Goal: Task Accomplishment & Management: Manage account settings

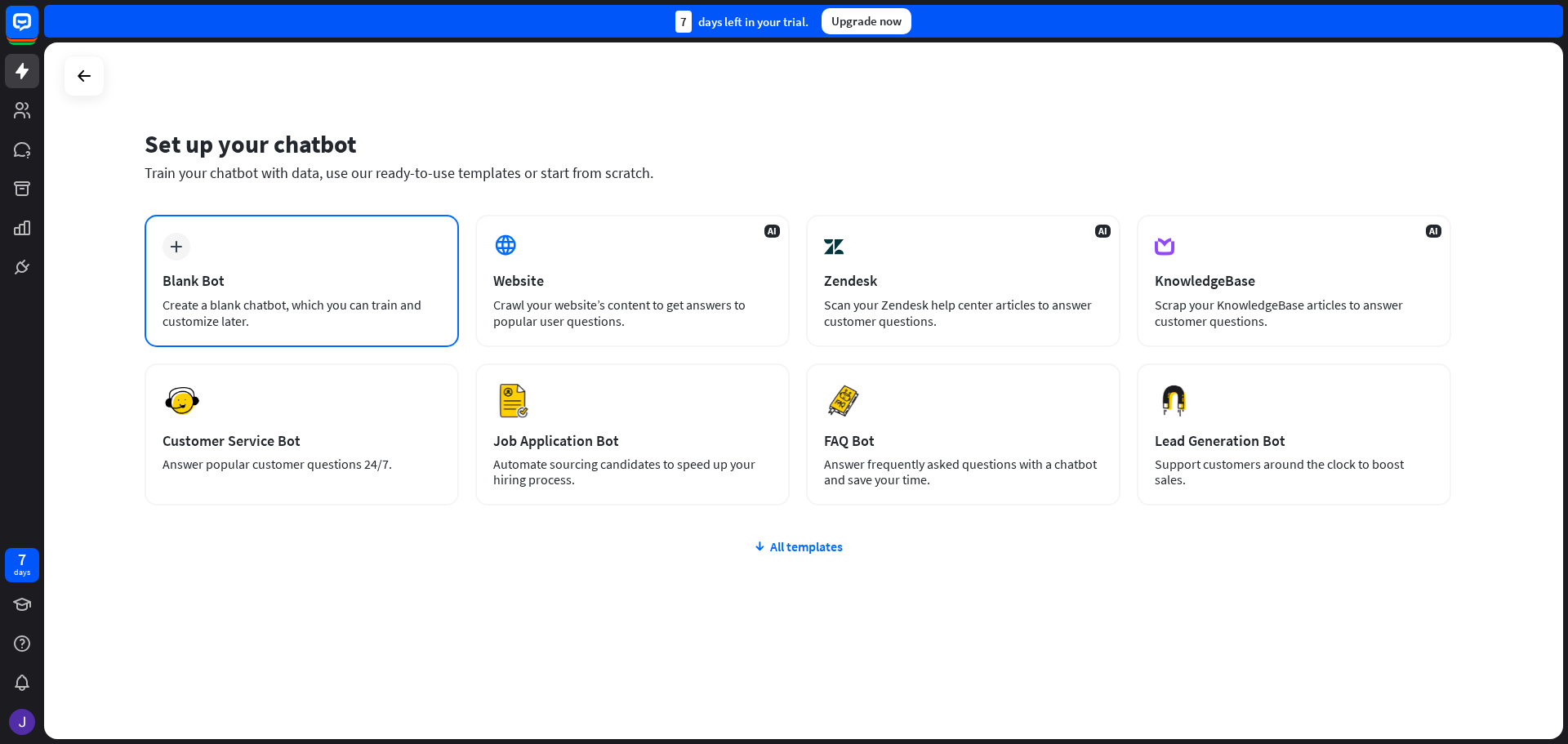
click at [233, 279] on div "Blank Bot" at bounding box center [302, 280] width 279 height 19
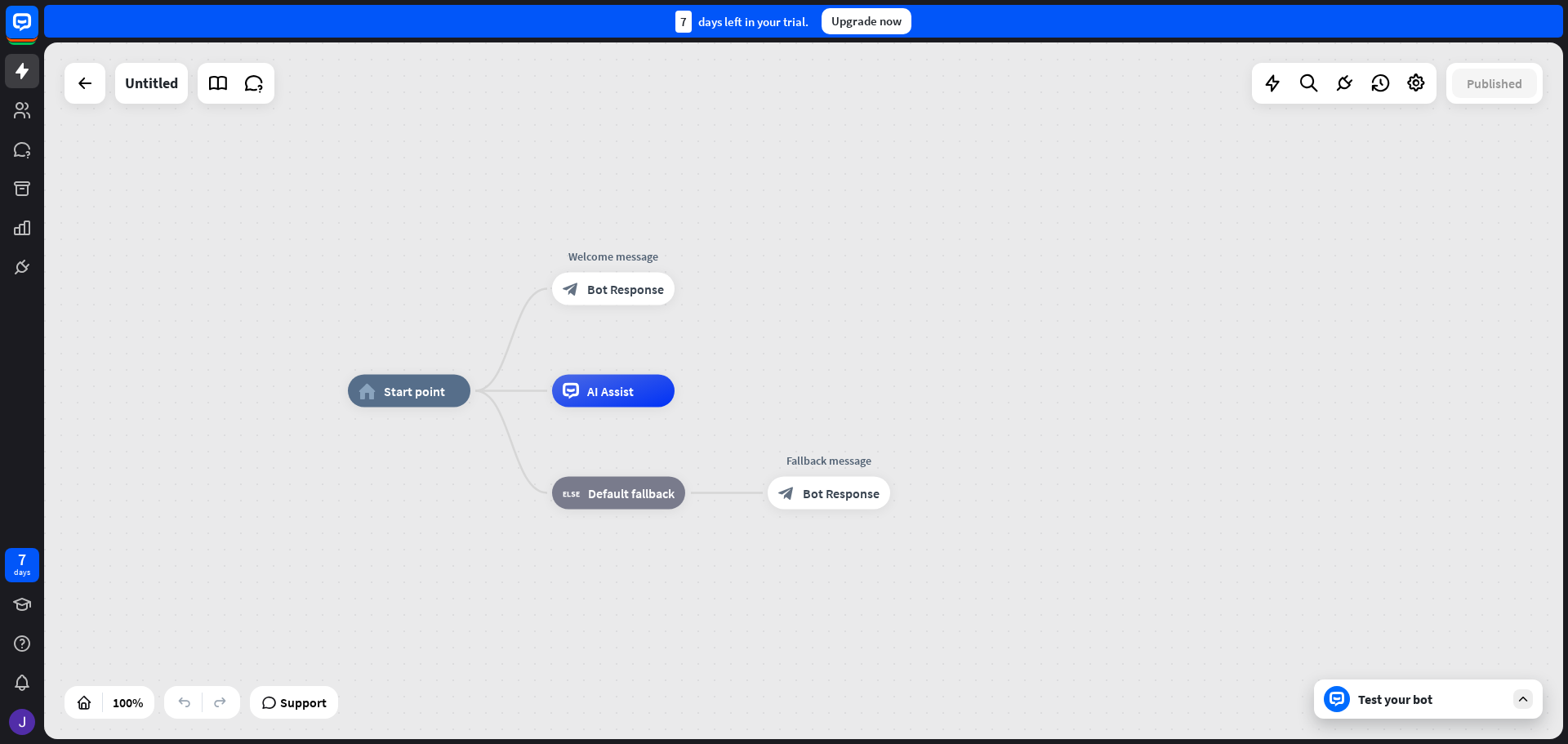
click at [470, 164] on div "home_2 Start point Welcome message block_bot_response Bot Response AI Assist bl…" at bounding box center [804, 391] width 1519 height 696
click at [89, 79] on icon at bounding box center [85, 83] width 20 height 20
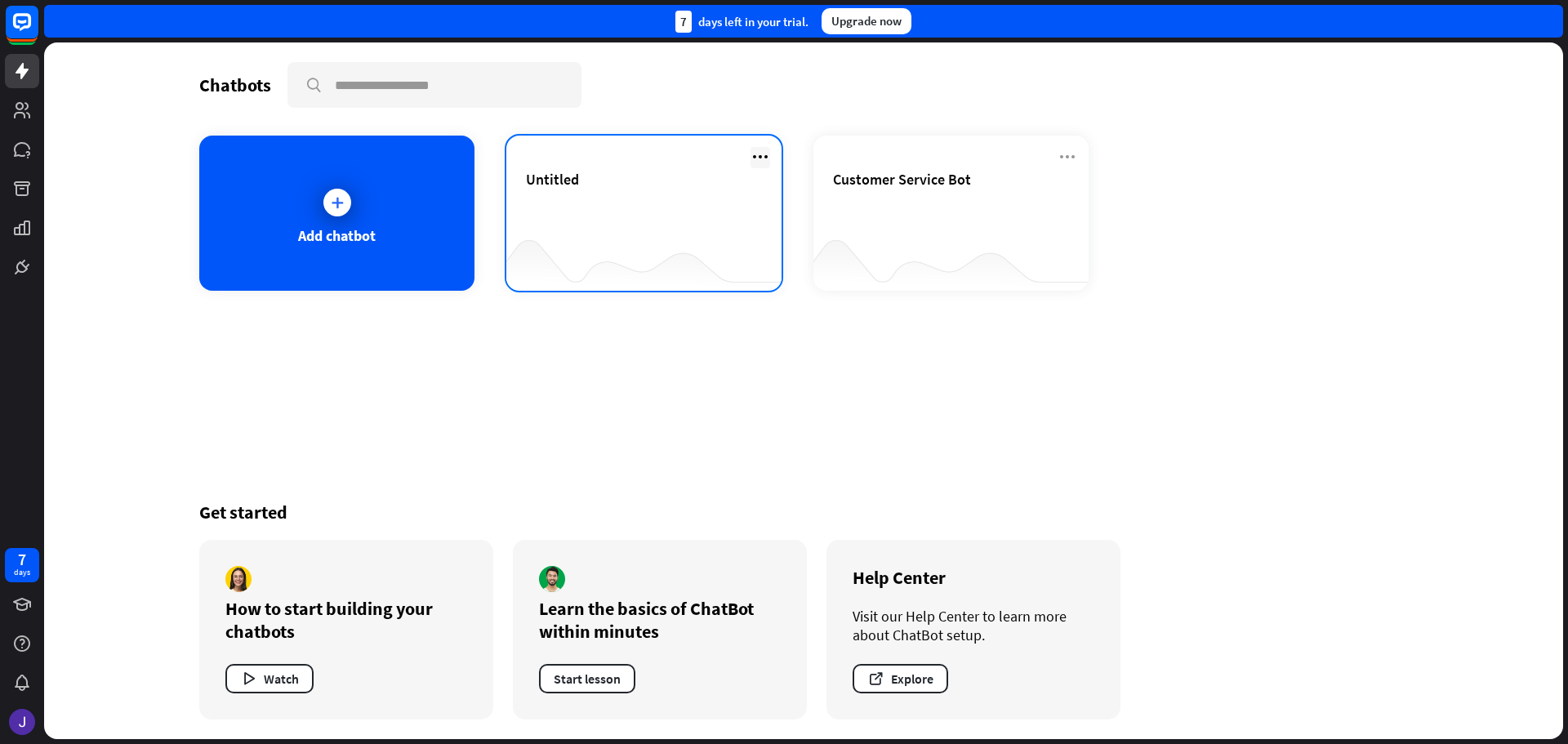
click at [765, 155] on icon at bounding box center [760, 156] width 20 height 20
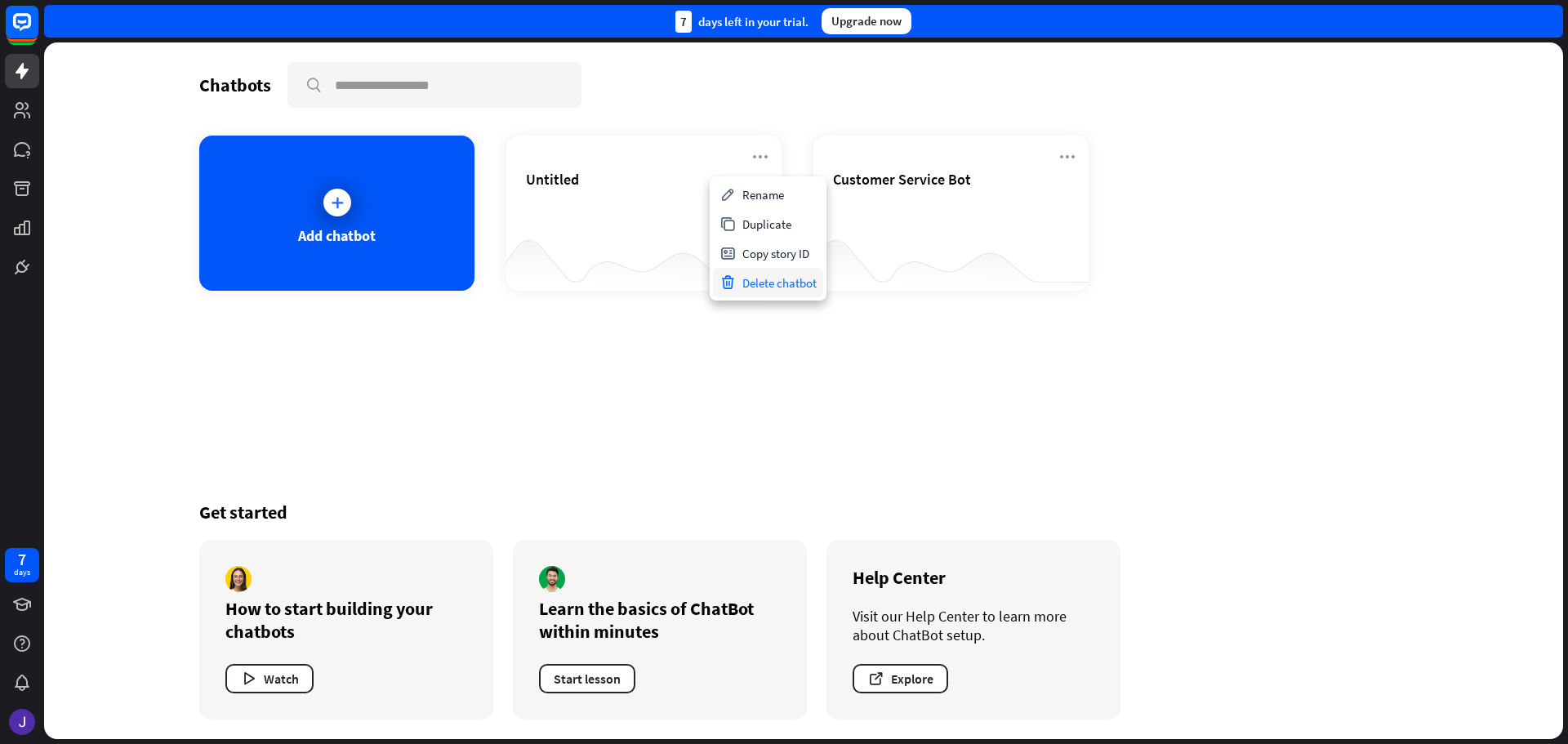
click at [765, 282] on div "Delete chatbot" at bounding box center [768, 282] width 110 height 29
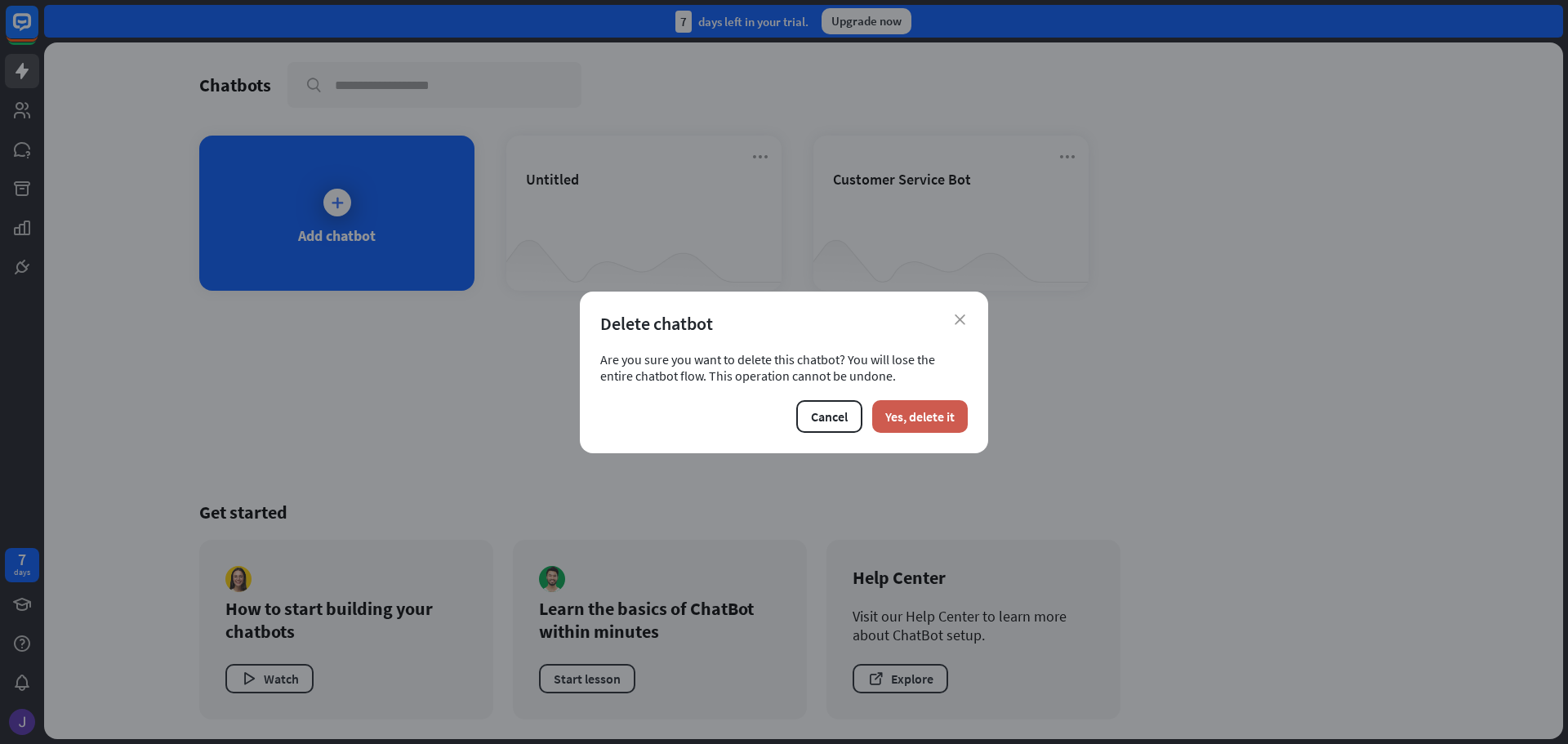
click at [883, 418] on button "Yes, delete it" at bounding box center [920, 416] width 96 height 33
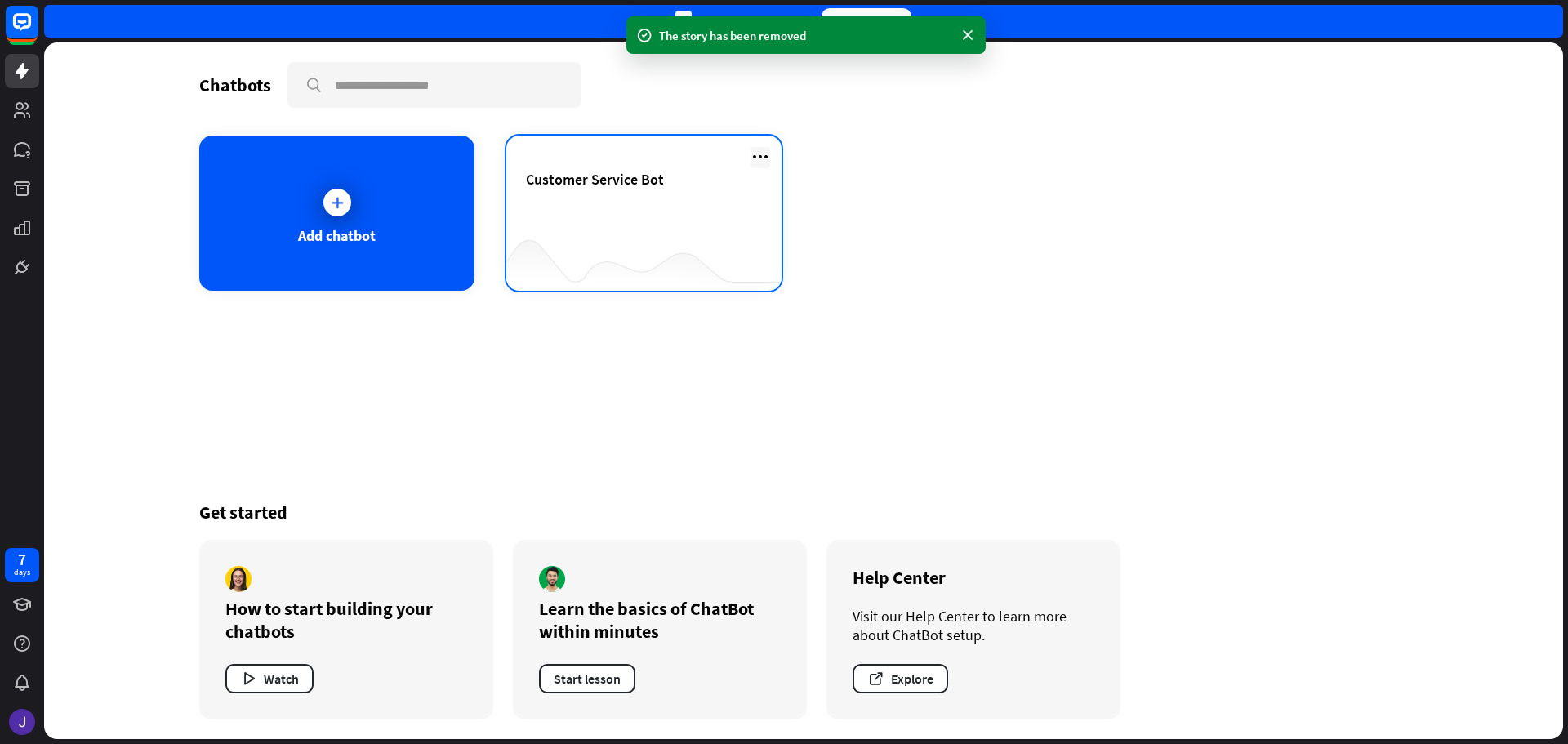
click at [764, 157] on icon at bounding box center [760, 156] width 20 height 20
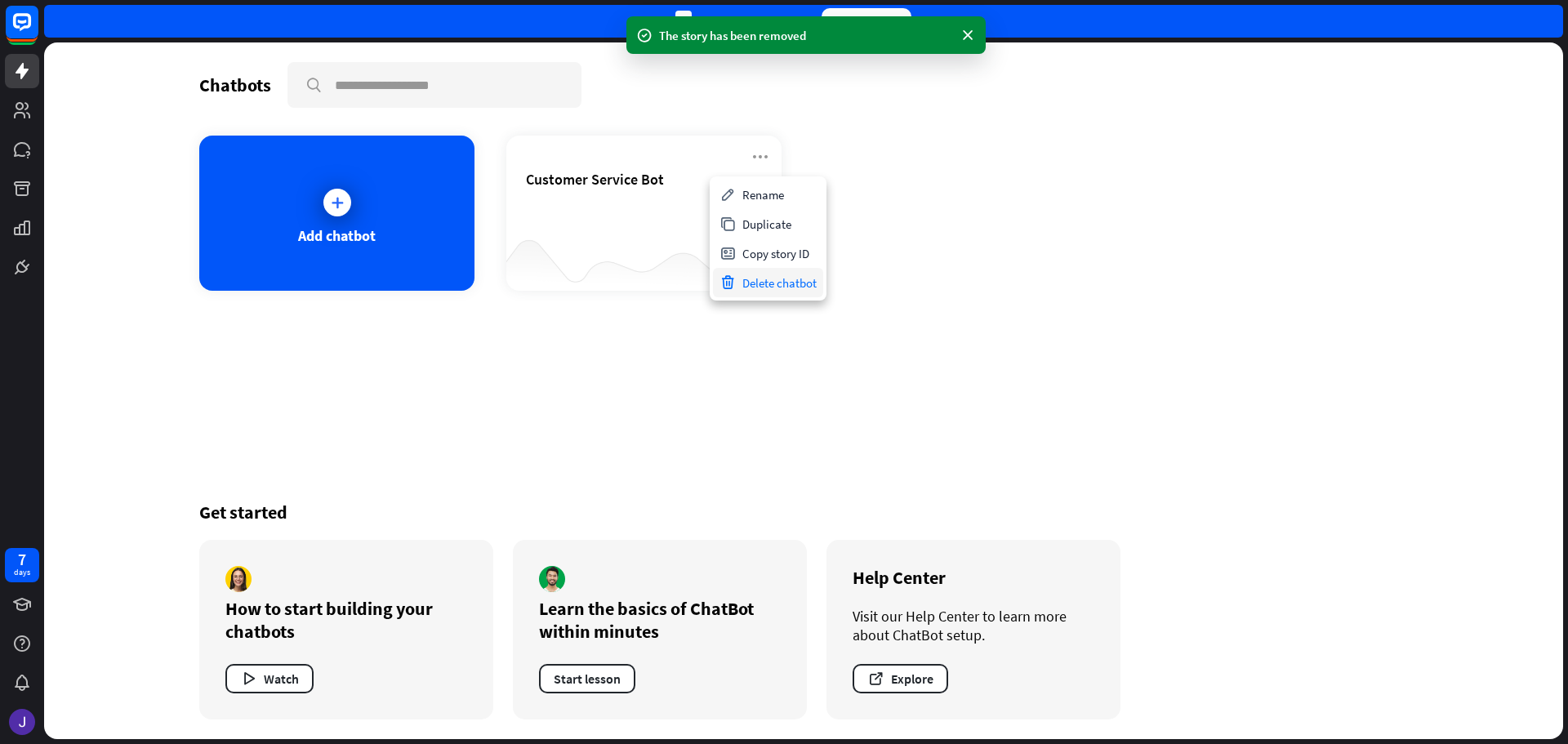
click at [790, 285] on div "Delete chatbot" at bounding box center [768, 282] width 110 height 29
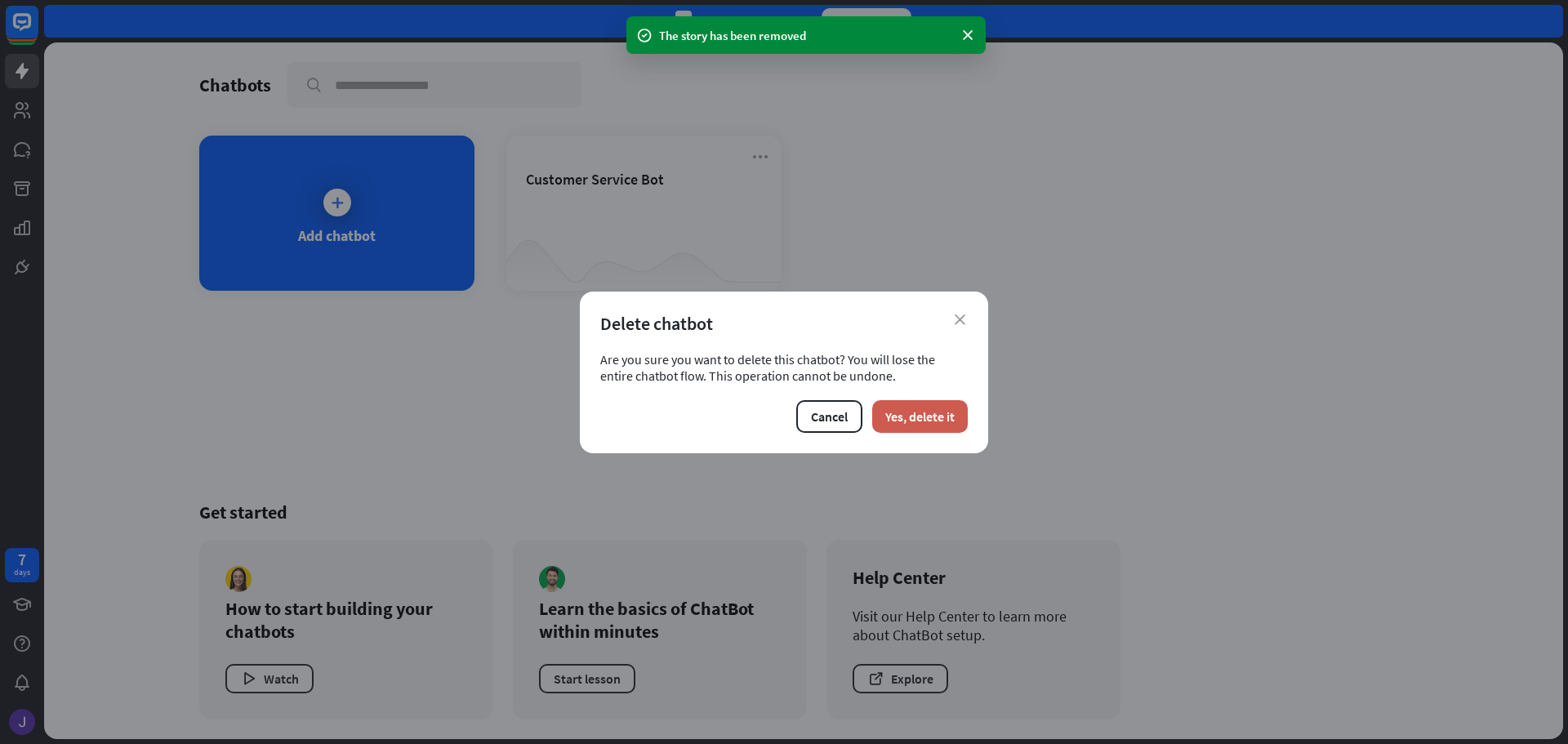
click at [917, 421] on button "Yes, delete it" at bounding box center [920, 416] width 96 height 33
